Goal: Book appointment/travel/reservation

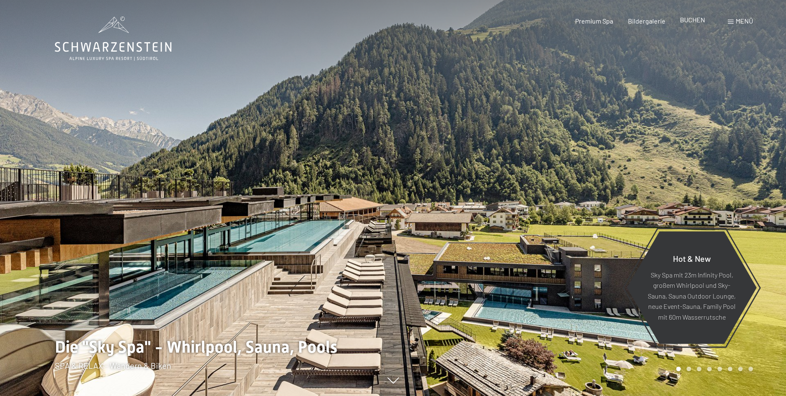
click at [686, 23] on span "BUCHEN" at bounding box center [692, 20] width 25 height 8
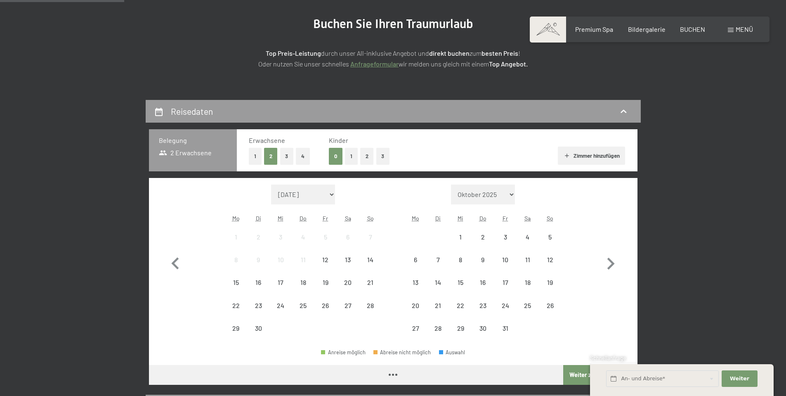
scroll to position [124, 0]
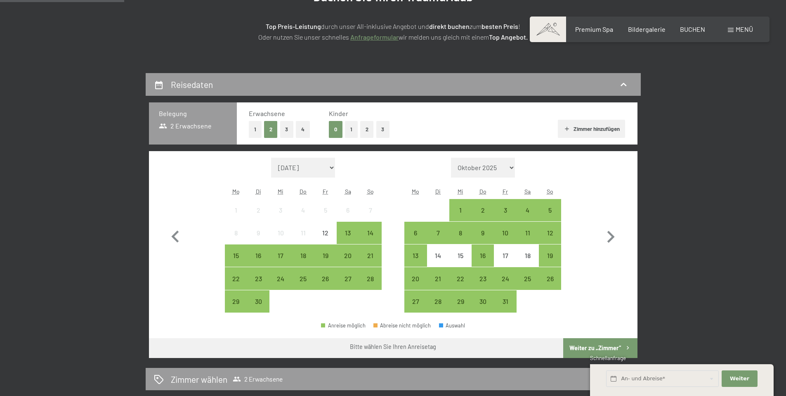
click at [383, 126] on button "3" at bounding box center [383, 129] width 14 height 17
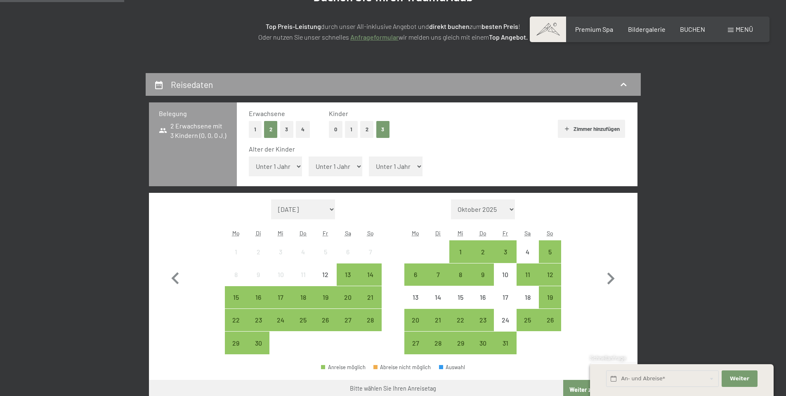
click at [291, 165] on select "Unter 1 Jahr 1 Jahr 2 Jahre 3 Jahre 4 Jahre 5 Jahre 6 Jahre 7 Jahre 8 Jahre 9 J…" at bounding box center [276, 166] width 54 height 20
select select "6"
click at [249, 156] on select "Unter 1 Jahr 1 Jahr 2 Jahre 3 Jahre 4 Jahre 5 Jahre 6 Jahre 7 Jahre 8 Jahre 9 J…" at bounding box center [276, 166] width 54 height 20
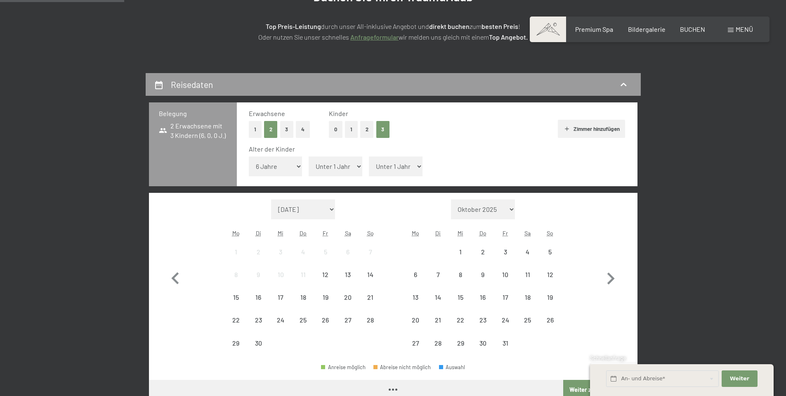
click at [327, 165] on select "Unter 1 Jahr 1 Jahr 2 Jahre 3 Jahre 4 Jahre 5 Jahre 6 Jahre 7 Jahre 8 Jahre 9 J…" at bounding box center [336, 166] width 54 height 20
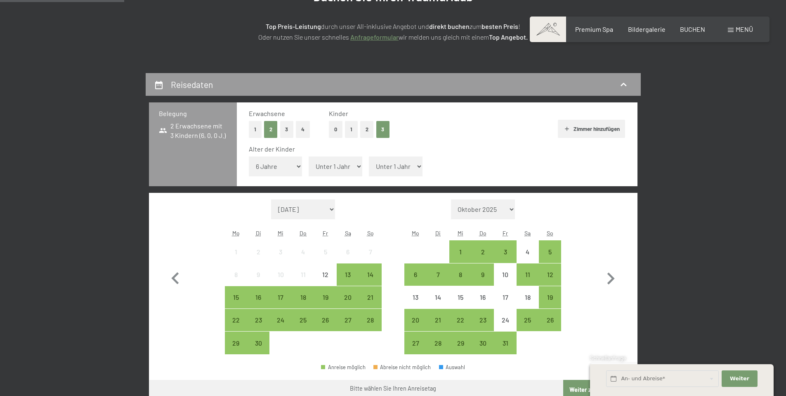
select select "4"
click at [309, 156] on select "Unter 1 Jahr 1 Jahr 2 Jahre 3 Jahre 4 Jahre 5 Jahre 6 Jahre 7 Jahre 8 Jahre 9 J…" at bounding box center [336, 166] width 54 height 20
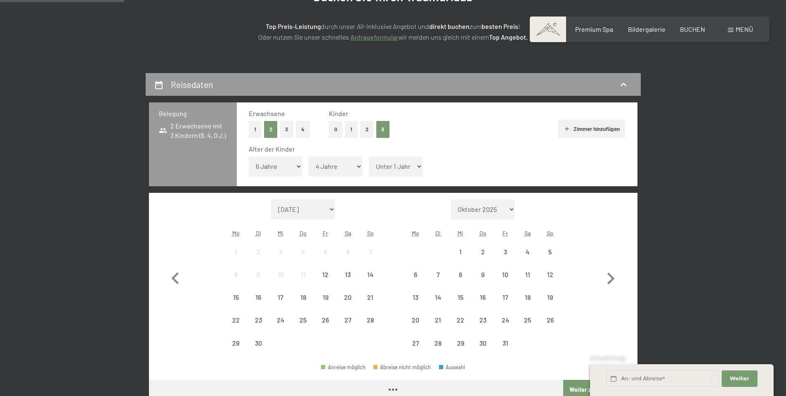
click at [390, 173] on select "Unter 1 Jahr 1 Jahr 2 Jahre 3 Jahre 4 Jahre 5 Jahre 6 Jahre 7 Jahre 8 Jahre 9 J…" at bounding box center [396, 166] width 54 height 20
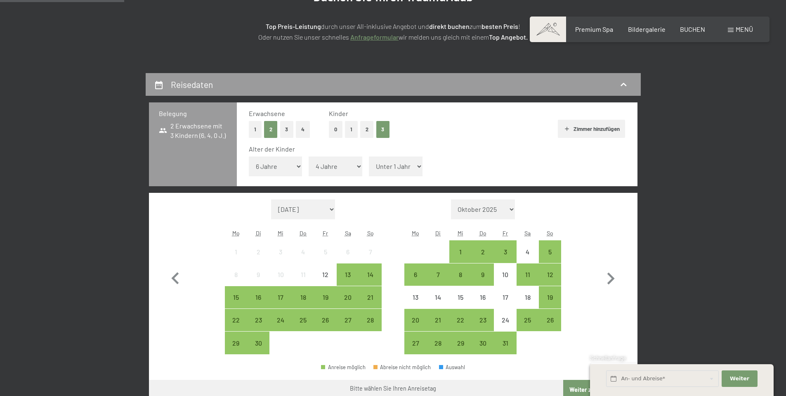
select select "3"
click at [369, 156] on select "Unter 1 Jahr 1 Jahr 2 Jahre 3 Jahre 4 Jahre 5 Jahre 6 Jahre 7 Jahre 8 Jahre 9 J…" at bounding box center [396, 166] width 54 height 20
click at [611, 284] on icon "button" at bounding box center [611, 278] width 24 height 24
select select "[DATE]"
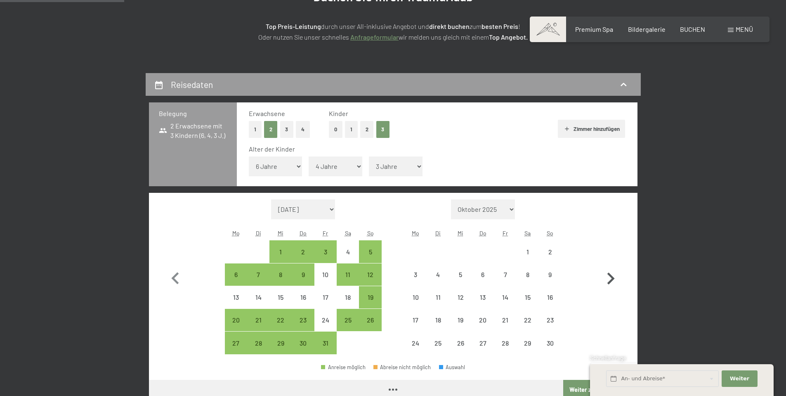
click at [611, 284] on icon "button" at bounding box center [611, 278] width 24 height 24
select select "[DATE]"
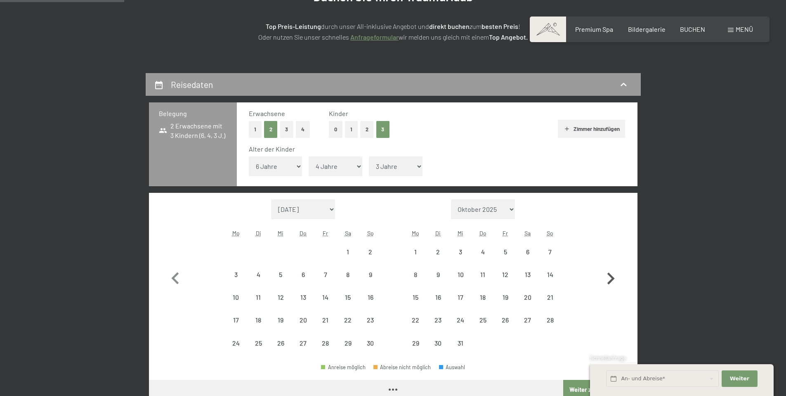
select select "[DATE]"
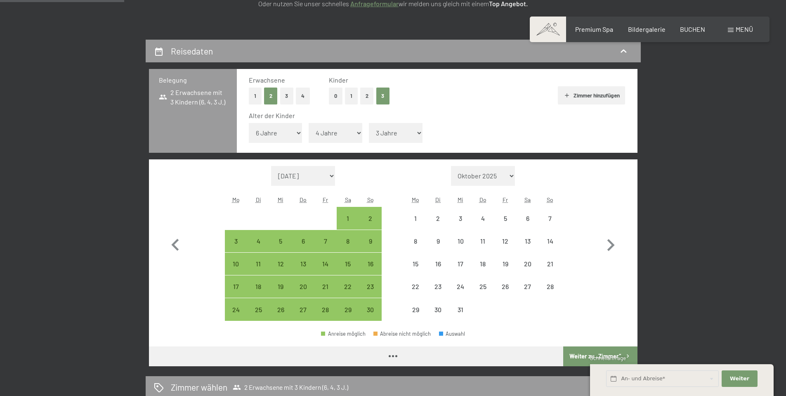
select select "[DATE]"
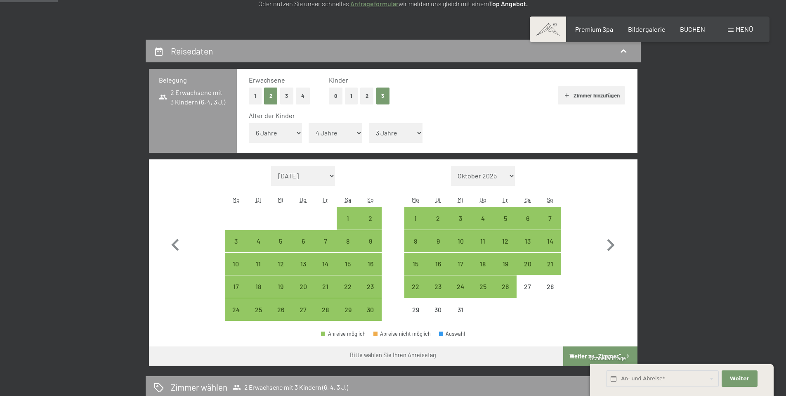
scroll to position [206, 0]
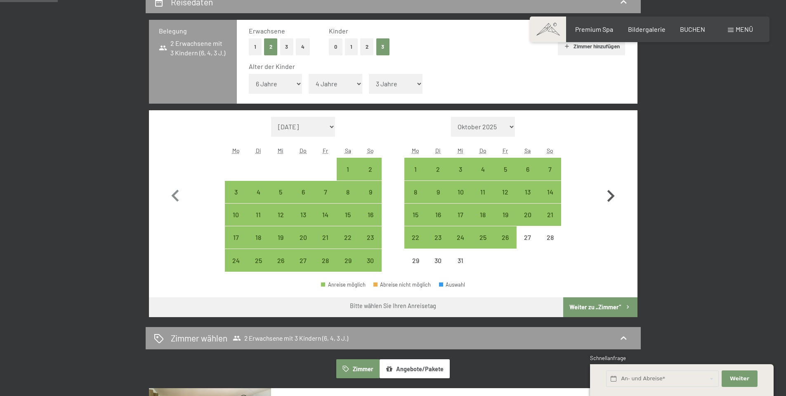
click at [613, 196] on icon "button" at bounding box center [610, 196] width 7 height 12
select select "[DATE]"
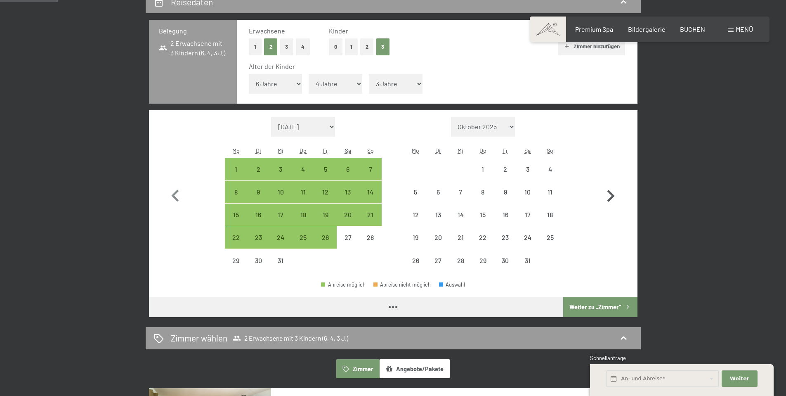
click at [613, 196] on icon "button" at bounding box center [610, 196] width 7 height 12
select select "[DATE]"
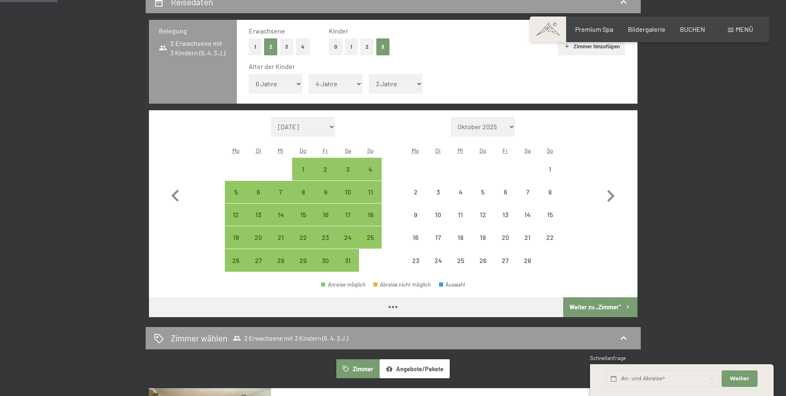
select select "[DATE]"
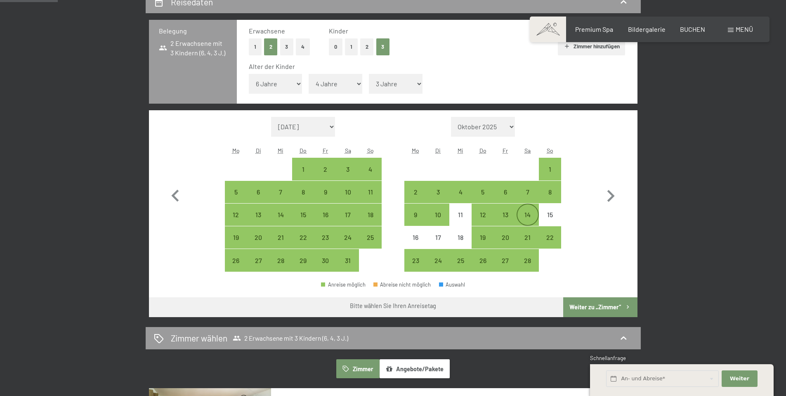
click at [528, 217] on div "14" at bounding box center [527, 221] width 21 height 21
select select "[DATE]"
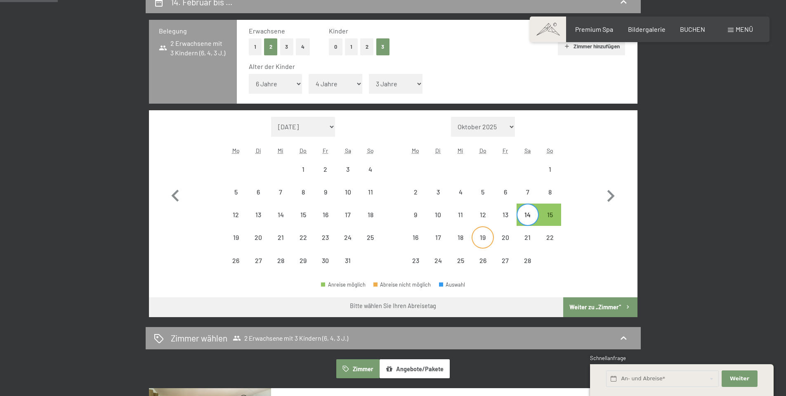
click at [484, 235] on div "19" at bounding box center [482, 244] width 21 height 21
select select "[DATE]"
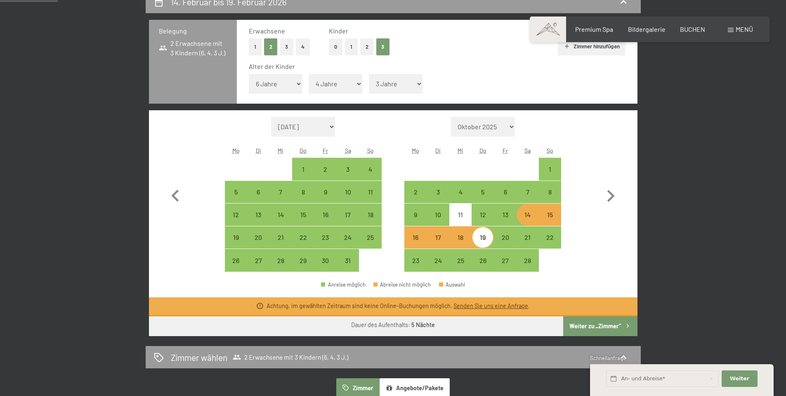
click at [466, 306] on link "Senden Sie uns eine Anfrage" at bounding box center [490, 305] width 75 height 7
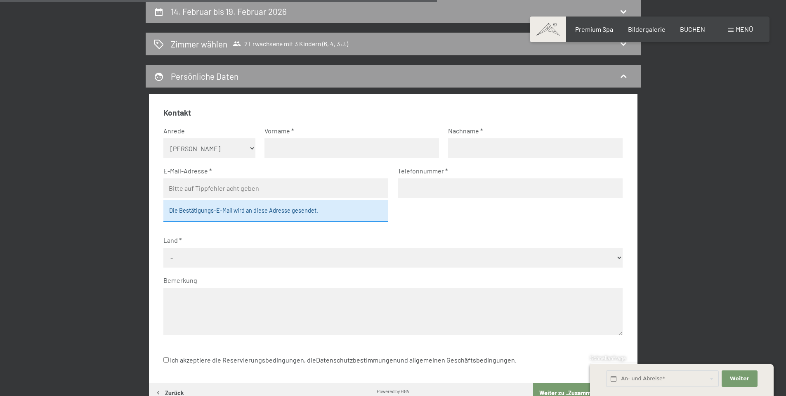
click at [227, 151] on select "Keine Angabe Frau [PERSON_NAME]" at bounding box center [209, 148] width 92 height 20
select select "m"
click at [163, 138] on select "Keine Angabe Frau [PERSON_NAME]" at bounding box center [209, 148] width 92 height 20
click at [291, 145] on input "text" at bounding box center [351, 148] width 174 height 20
type input "[PERSON_NAME]"
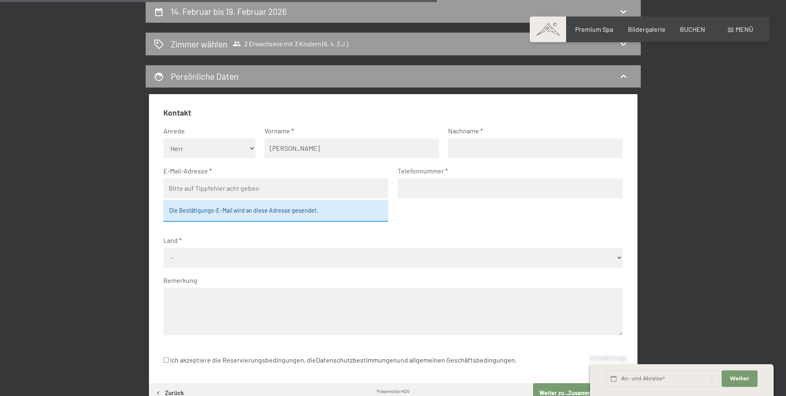
type input "Dandl"
type input "[EMAIL_ADDRESS][DOMAIN_NAME]"
type input "015127645941"
select select "DEU"
drag, startPoint x: 221, startPoint y: 188, endPoint x: 36, endPoint y: 190, distance: 184.8
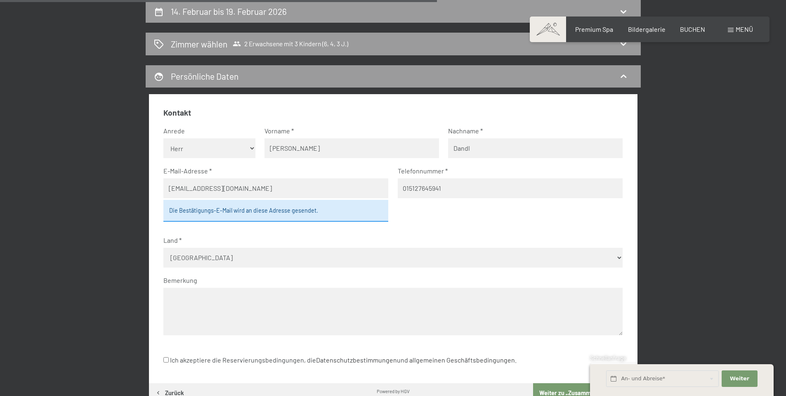
click at [38, 191] on div "14. Februar bis 19. Februar 2026 [PERSON_NAME] [PERSON_NAME] 2 Erwachsene mit 3…" at bounding box center [393, 217] width 786 height 435
type input "[EMAIL_ADDRESS][DOMAIN_NAME]"
click at [304, 208] on div "Die Bestätigungs-E-Mail wird an diese Adresse gesendet." at bounding box center [275, 210] width 225 height 21
click at [497, 191] on input "015127645941" at bounding box center [510, 188] width 225 height 20
drag, startPoint x: 406, startPoint y: 188, endPoint x: 418, endPoint y: 188, distance: 12.0
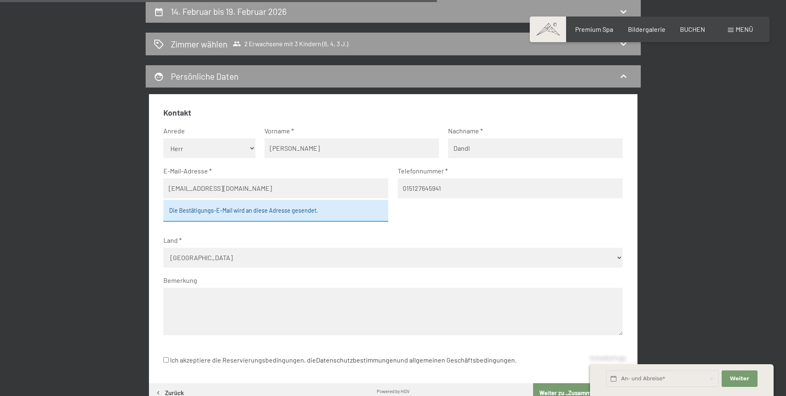
click at [406, 188] on input "015127645941" at bounding box center [510, 188] width 225 height 20
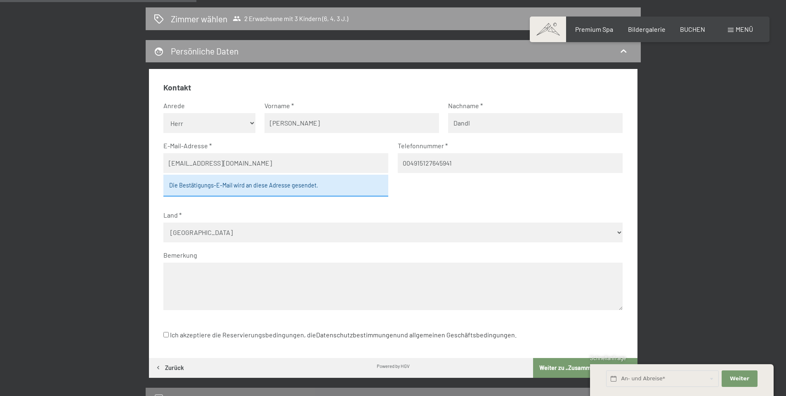
scroll to position [238, 0]
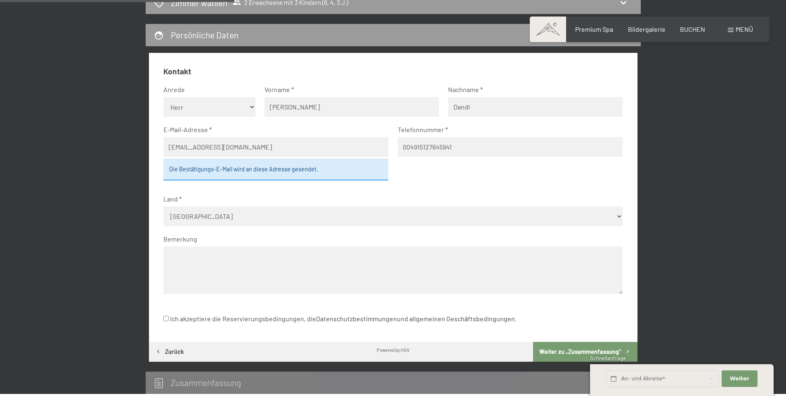
type input "004915127645941"
click at [289, 262] on textarea at bounding box center [392, 269] width 459 height 47
click at [167, 317] on input "Ich akzeptiere die Reservierungsbedingungen, die Datenschutzbestimmungen und al…" at bounding box center [165, 318] width 5 height 5
checkbox input "true"
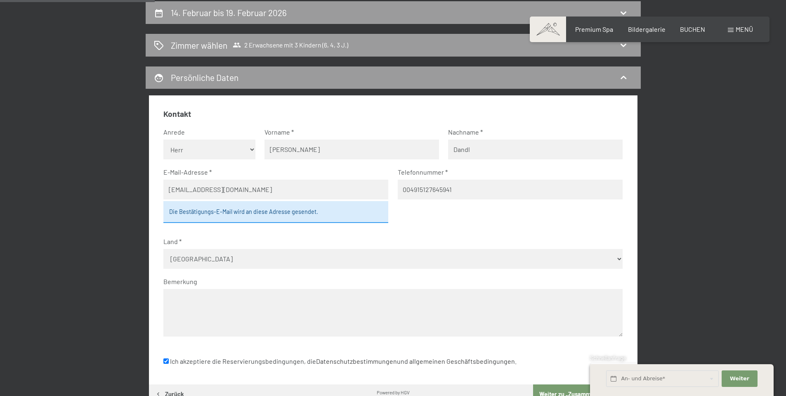
scroll to position [156, 0]
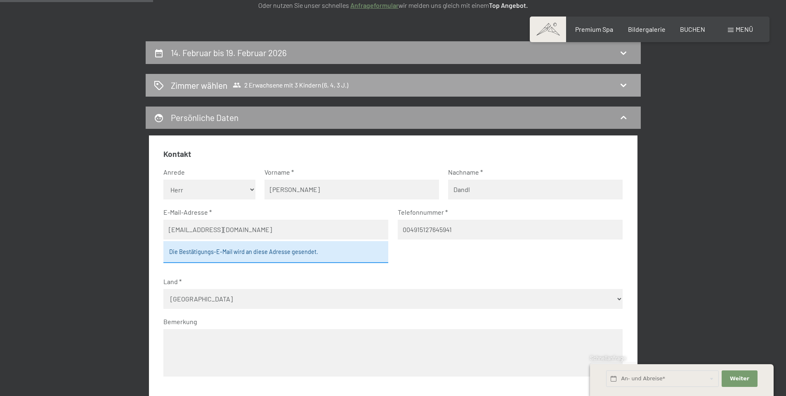
click at [373, 85] on div "[PERSON_NAME] [PERSON_NAME] 2 Erwachsene mit 3 Kindern (6, 4, 3 J.)" at bounding box center [393, 85] width 479 height 12
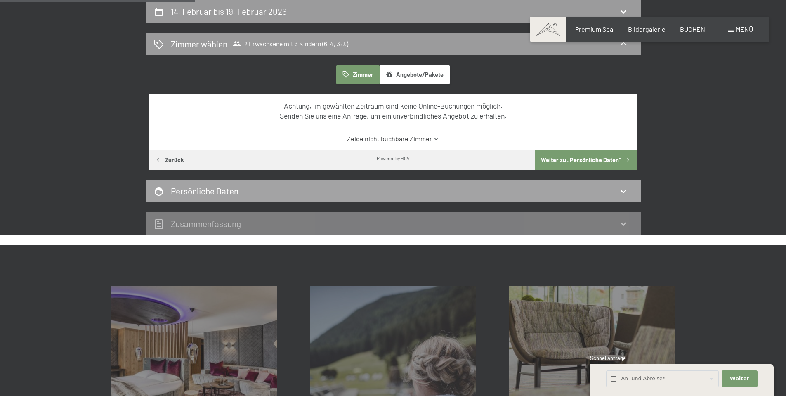
click at [316, 189] on div "Persönliche Daten" at bounding box center [393, 191] width 479 height 12
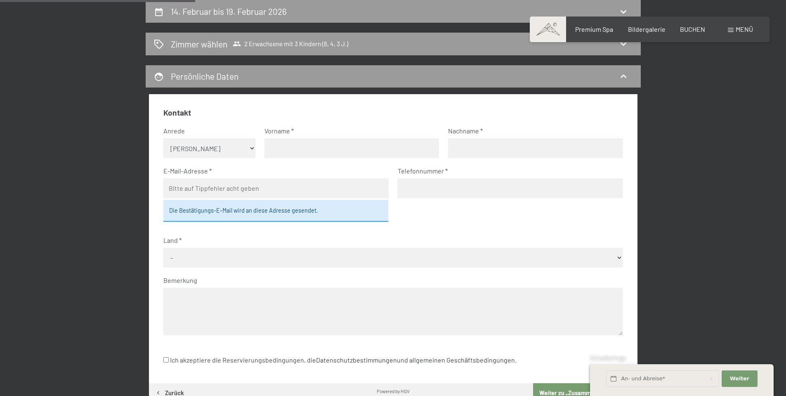
click at [217, 150] on select "Keine Angabe Frau [PERSON_NAME]" at bounding box center [209, 148] width 92 height 20
select select "m"
click at [163, 138] on select "Keine Angabe Frau [PERSON_NAME]" at bounding box center [209, 148] width 92 height 20
click at [306, 150] on input "text" at bounding box center [351, 148] width 174 height 20
type input "[PERSON_NAME]"
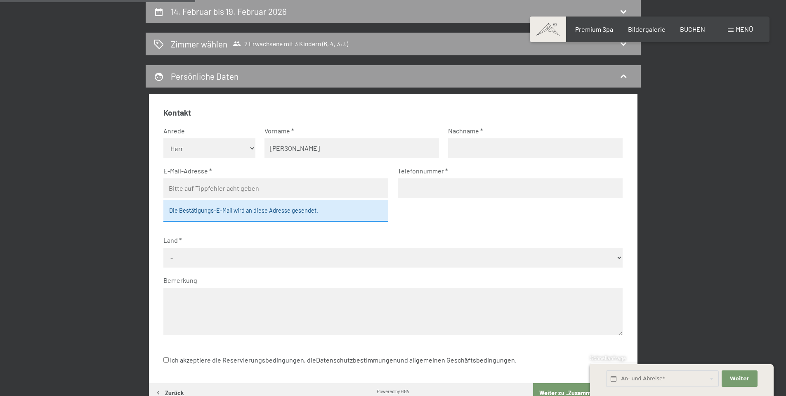
type input "Dandl"
type input "[EMAIL_ADDRESS][DOMAIN_NAME]"
type input "015127645941"
select select "DEU"
drag, startPoint x: 258, startPoint y: 185, endPoint x: 126, endPoint y: 178, distance: 132.2
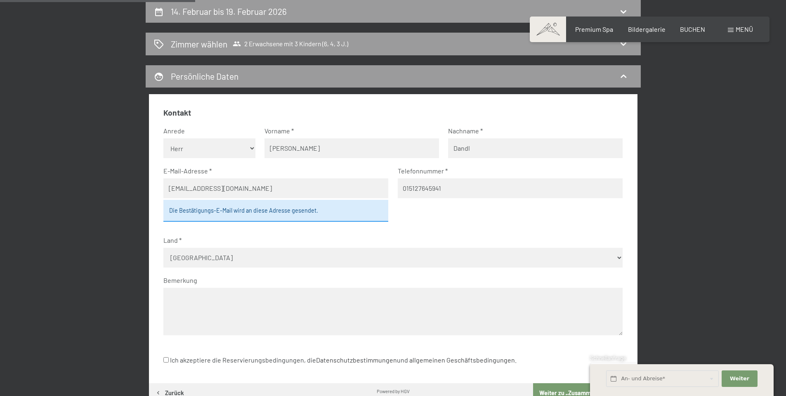
click at [126, 178] on div "14. Februar bis 19. Februar 2026 [PERSON_NAME] [PERSON_NAME] 2 Erwachsene mit 3…" at bounding box center [392, 217] width 563 height 435
type input "[EMAIL_ADDRESS][DOMAIN_NAME]"
click at [404, 186] on input "015127645941" at bounding box center [510, 188] width 225 height 20
click at [405, 189] on input "015127645941" at bounding box center [510, 188] width 225 height 20
type input "004915127645941"
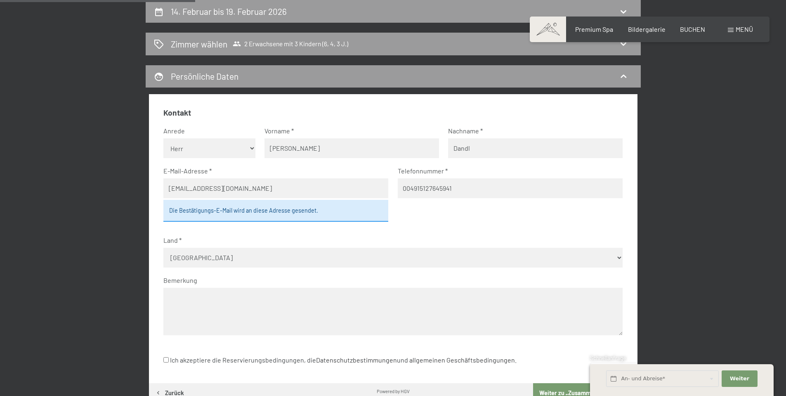
click at [271, 313] on textarea at bounding box center [392, 311] width 459 height 47
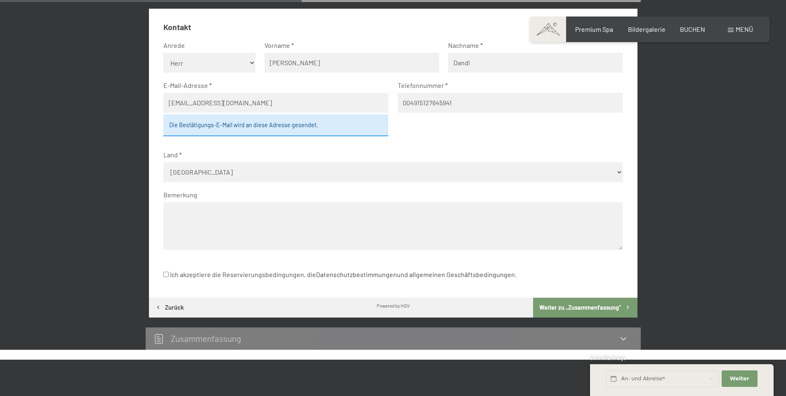
scroll to position [321, 0]
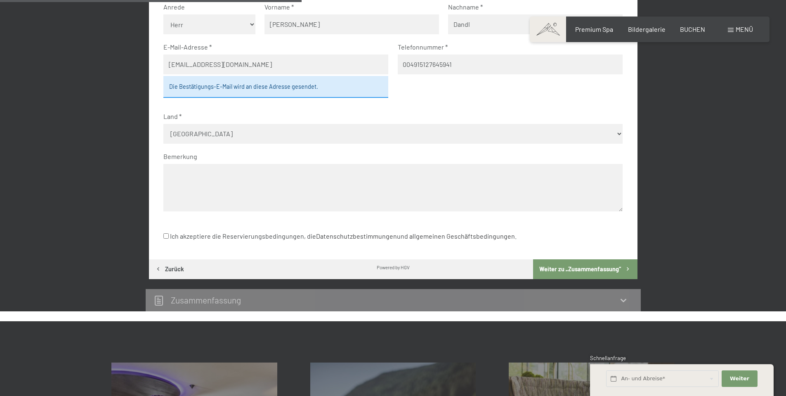
click at [537, 269] on button "Weiter zu „Zusammen­fassung“" at bounding box center [585, 269] width 104 height 20
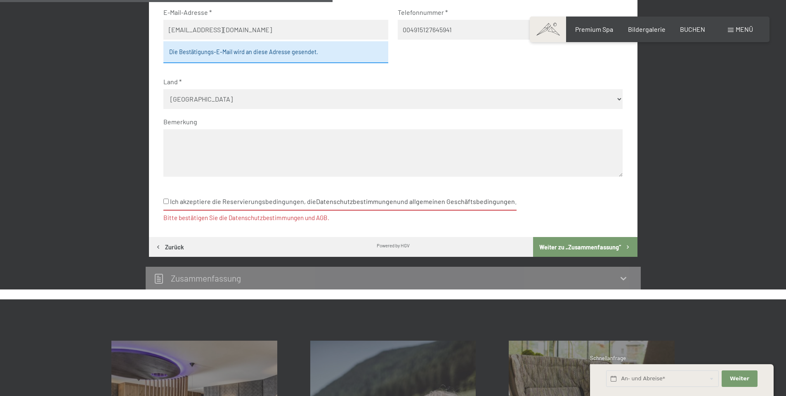
scroll to position [358, 0]
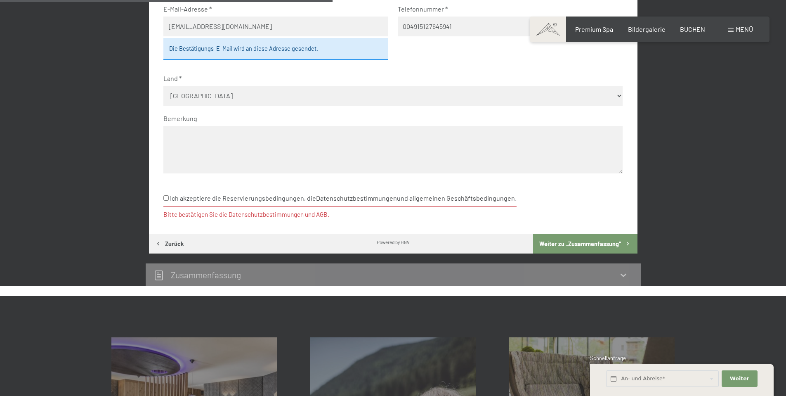
click at [167, 200] on input "Ich akzeptiere die Reservierungsbedingungen, die Datenschutzbestimmungen und al…" at bounding box center [165, 197] width 5 height 5
checkbox input "true"
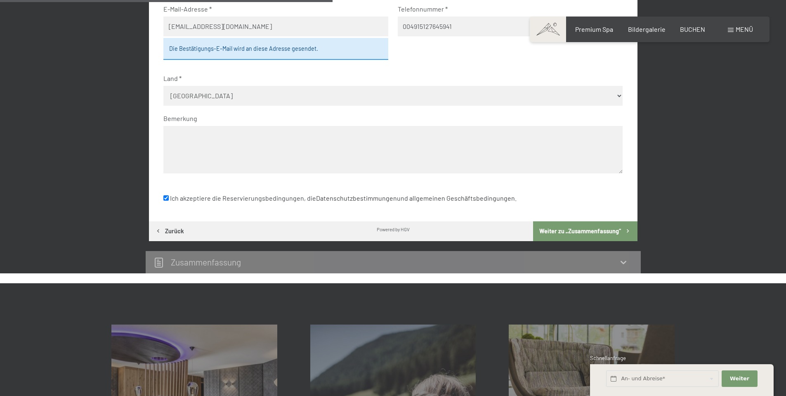
click at [582, 230] on button "Weiter zu „Zusammen­fassung“" at bounding box center [585, 231] width 104 height 20
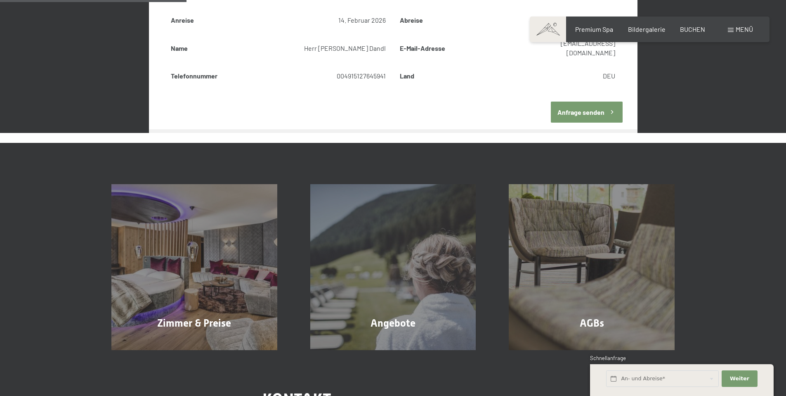
scroll to position [197, 0]
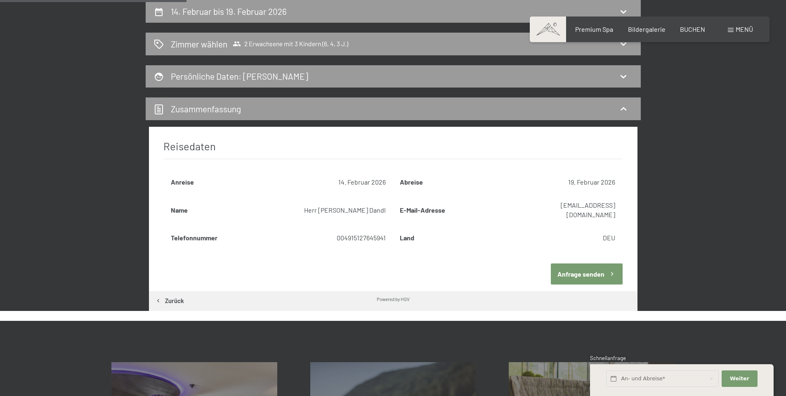
click at [594, 267] on button "Anfrage senden" at bounding box center [587, 273] width 72 height 21
